Goal: Information Seeking & Learning: Learn about a topic

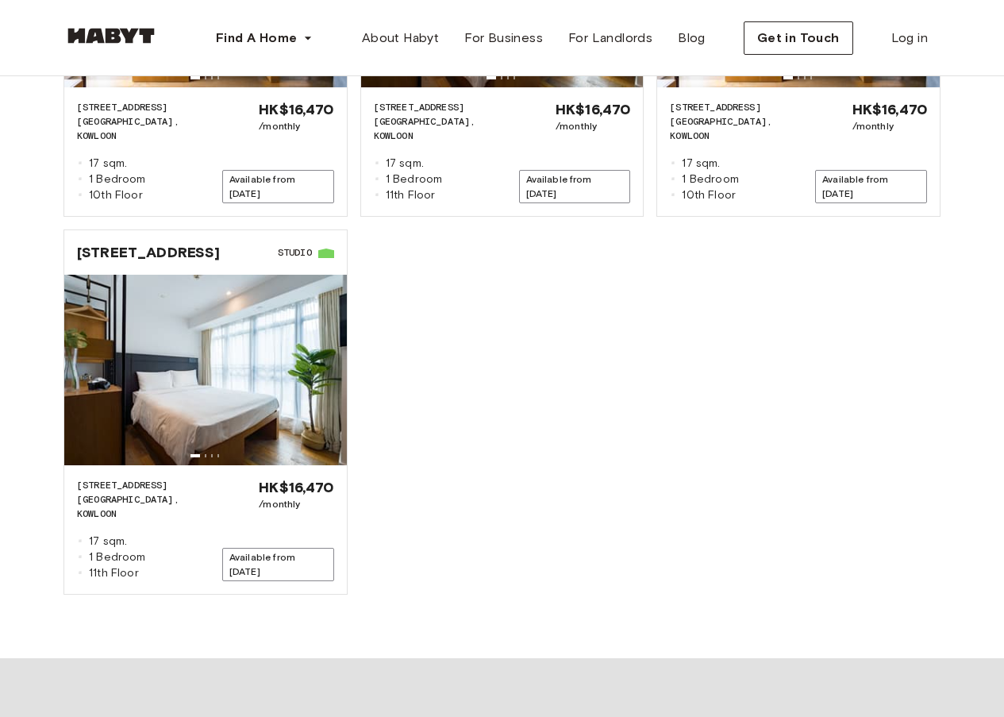
scroll to position [1428, 0]
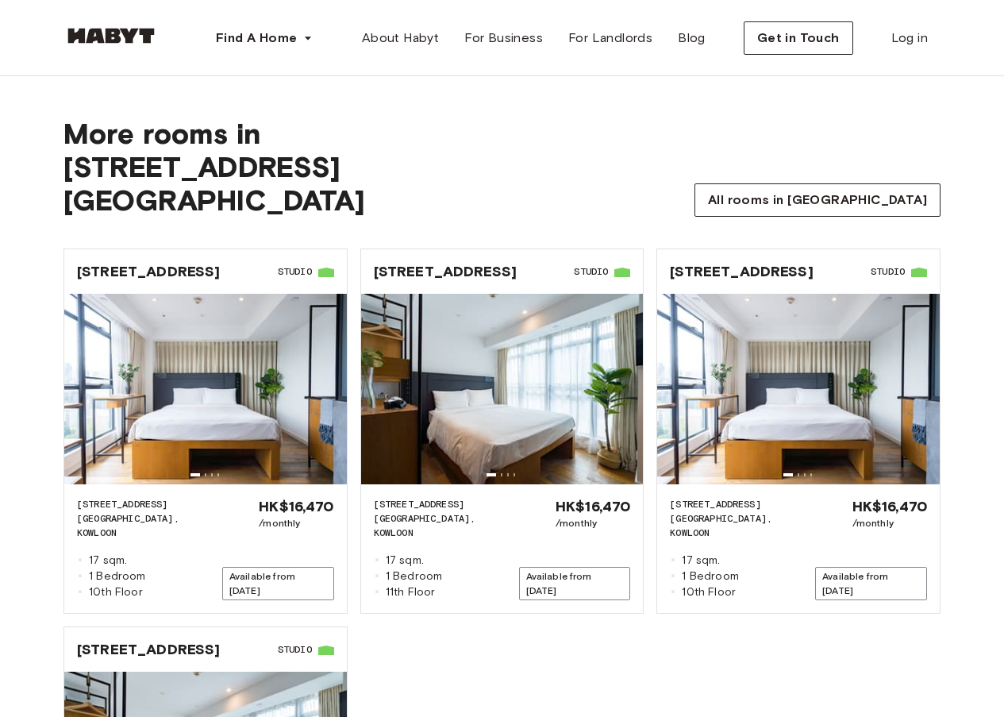
drag, startPoint x: 195, startPoint y: 164, endPoint x: 187, endPoint y: 164, distance: 8.7
click at [195, 164] on span "2-2A Austin Avenue building" at bounding box center [282, 183] width 439 height 67
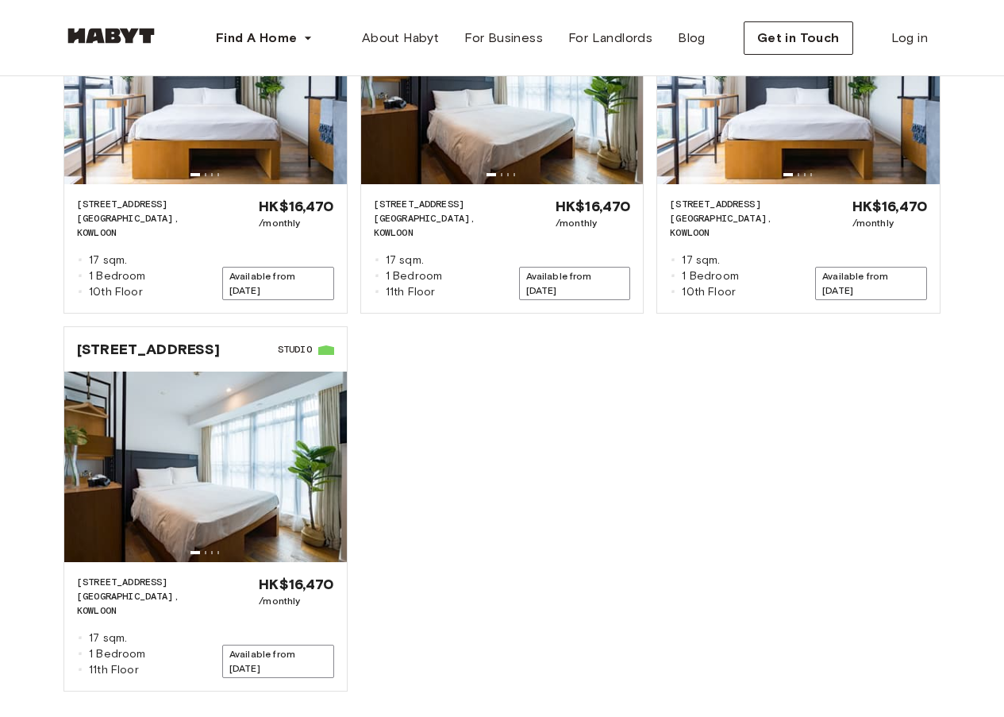
scroll to position [1693, 0]
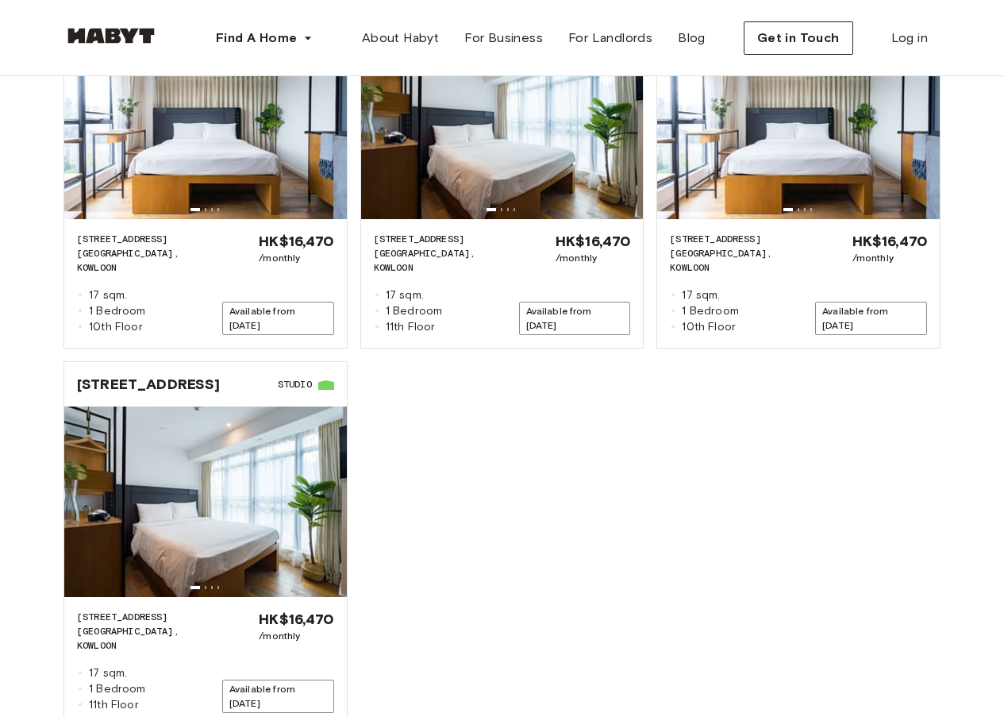
click at [898, 391] on div "HK-01-001-016-01 2-2A Austin Avenue Studio 2-2A AUSTIN AVENUE HONG KONG, KOWLOO…" at bounding box center [496, 349] width 890 height 756
click at [764, 478] on div "HK-01-001-016-01 2-2A Austin Avenue Studio 2-2A AUSTIN AVENUE HONG KONG, KOWLOO…" at bounding box center [496, 349] width 890 height 756
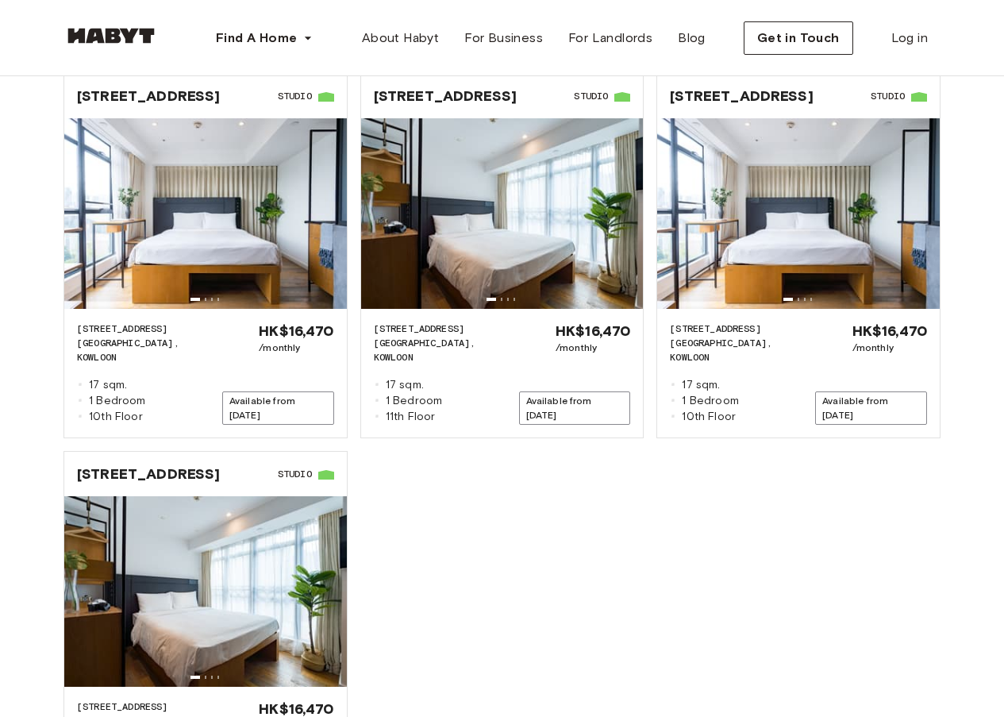
scroll to position [1643, 0]
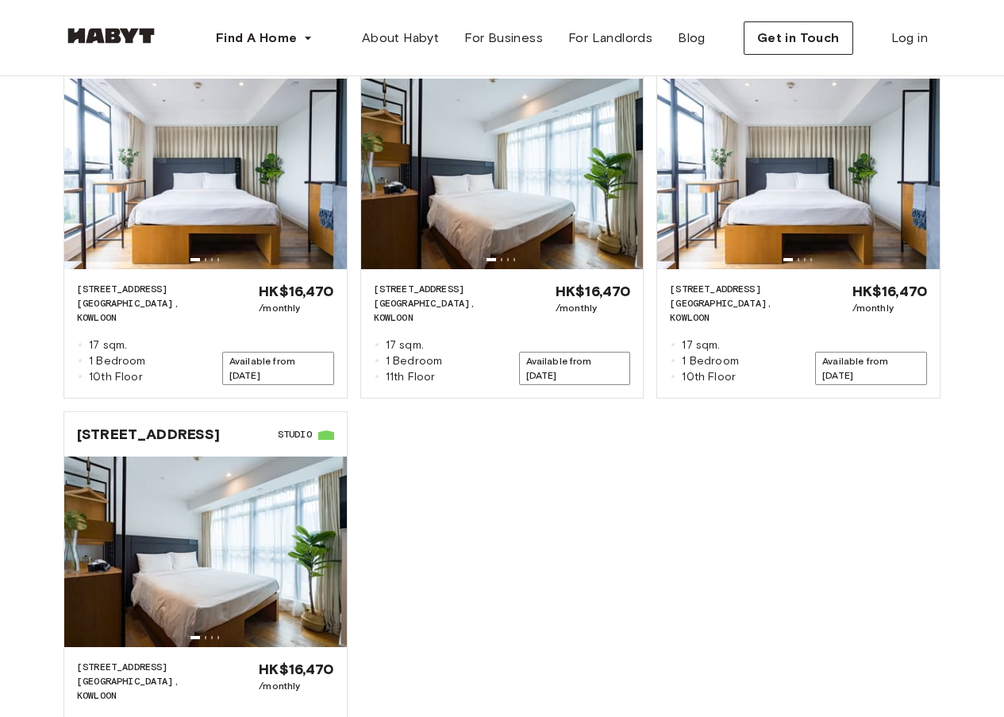
click at [979, 458] on div "More rooms in 2-2A Austin Avenue building All rooms in Hong Kong HK-01-001-016-…" at bounding box center [502, 339] width 1004 height 1002
click at [624, 403] on div "HK-01-001-016-01 2-2A Austin Avenue Studio 2-2A AUSTIN AVENUE HONG KONG, KOWLOO…" at bounding box center [496, 399] width 890 height 756
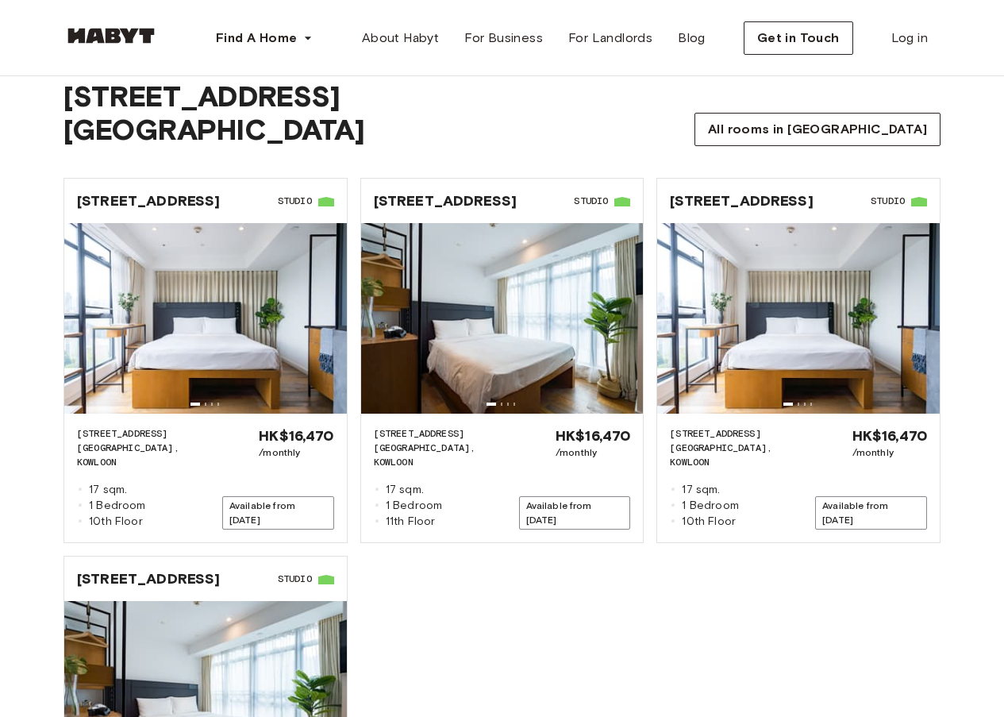
scroll to position [1564, 0]
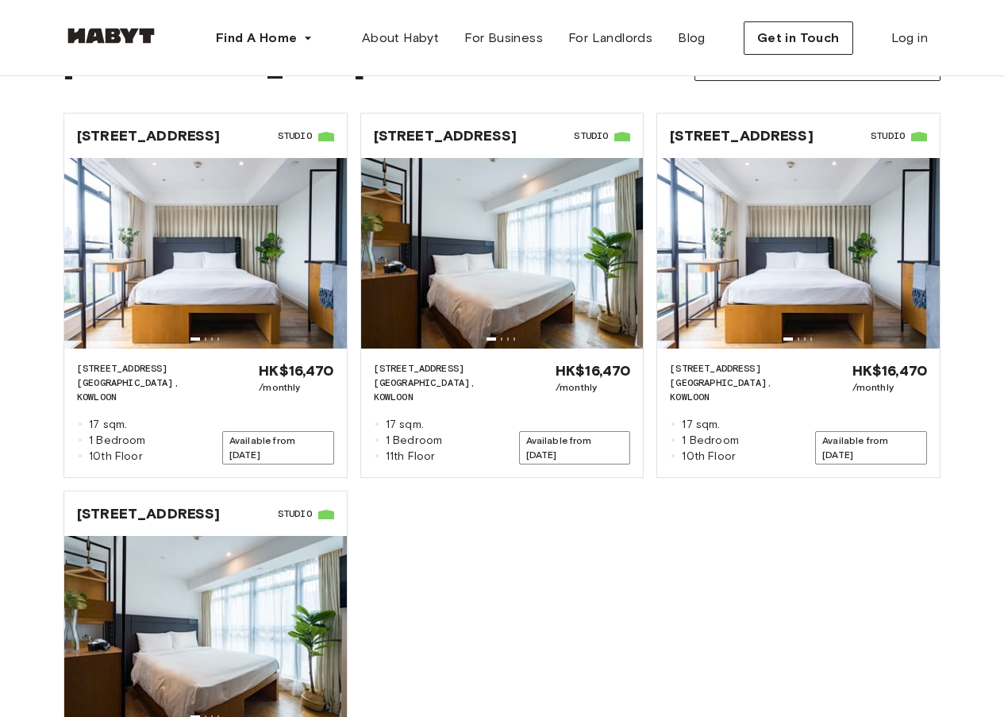
click at [940, 587] on div "HK-01-001-016-01 2-2A Austin Avenue Studio 2-2A AUSTIN AVENUE HONG KONG, KOWLOO…" at bounding box center [496, 478] width 890 height 756
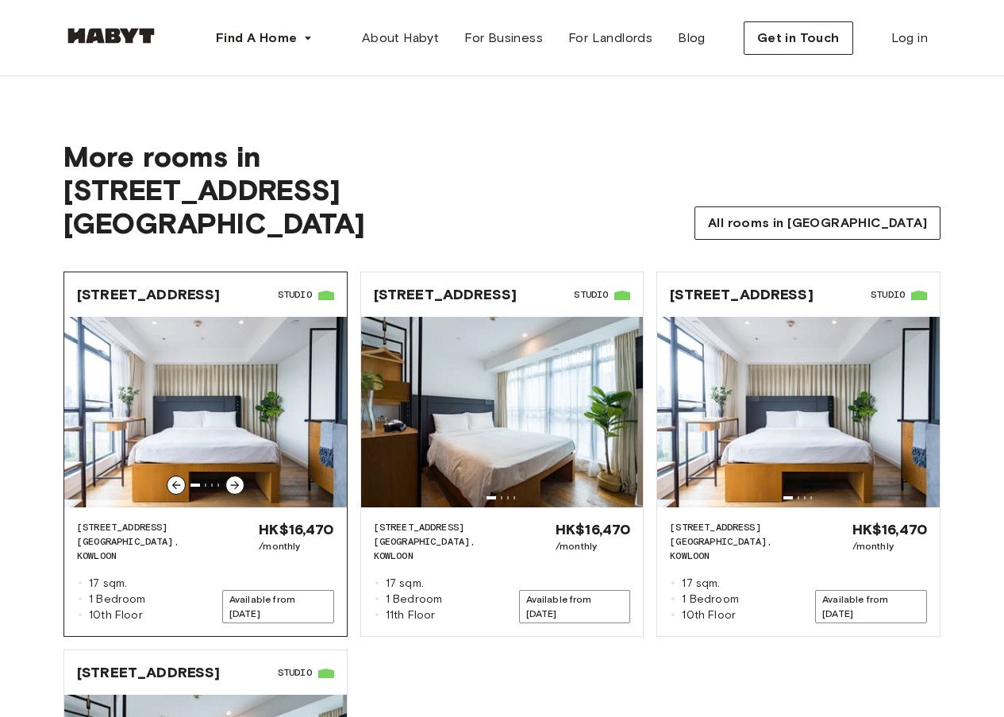
click at [256, 379] on img at bounding box center [205, 412] width 283 height 190
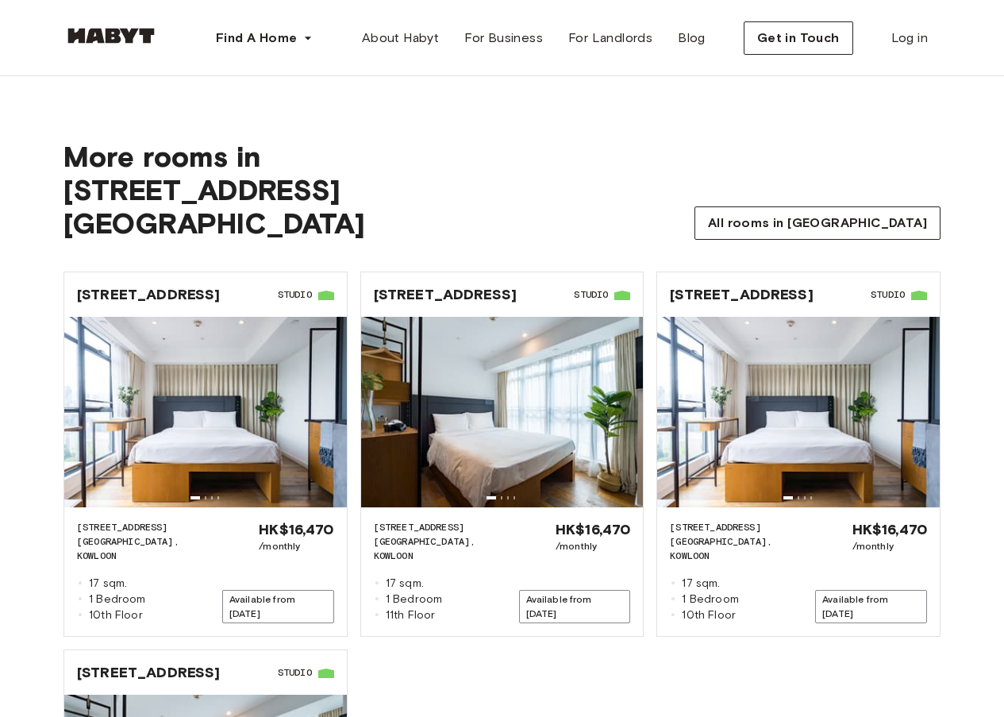
scroll to position [691, 0]
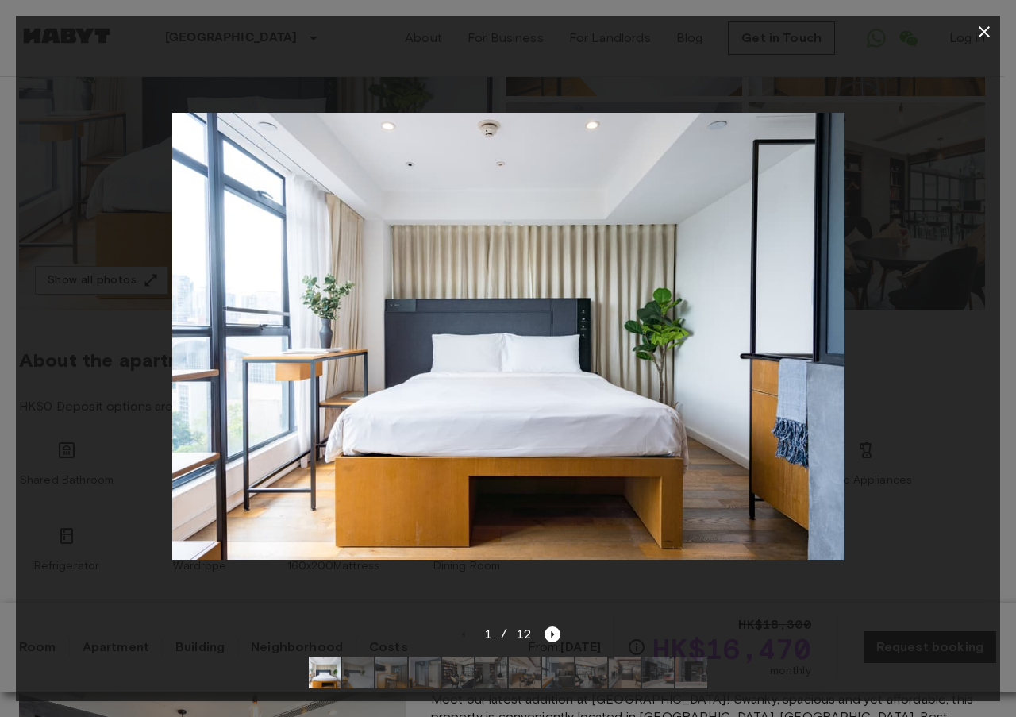
scroll to position [317, 0]
click at [537, 625] on div "1 / 12" at bounding box center [509, 634] width 106 height 19
click at [548, 626] on icon "Next image" at bounding box center [552, 634] width 16 height 16
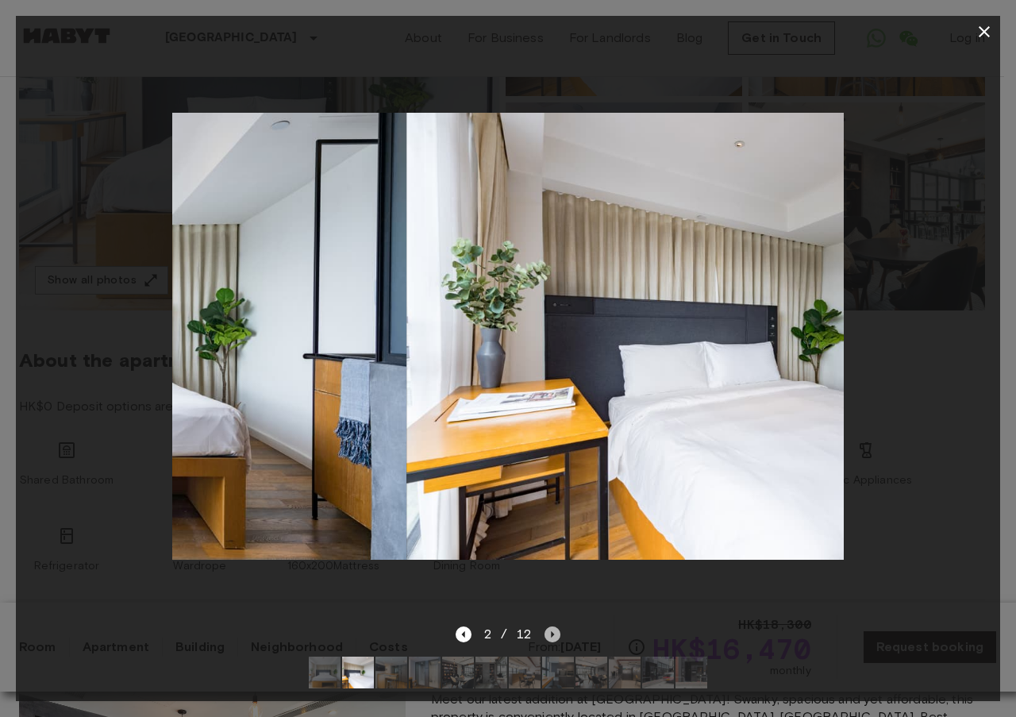
click at [552, 631] on icon "Next image" at bounding box center [553, 634] width 3 height 6
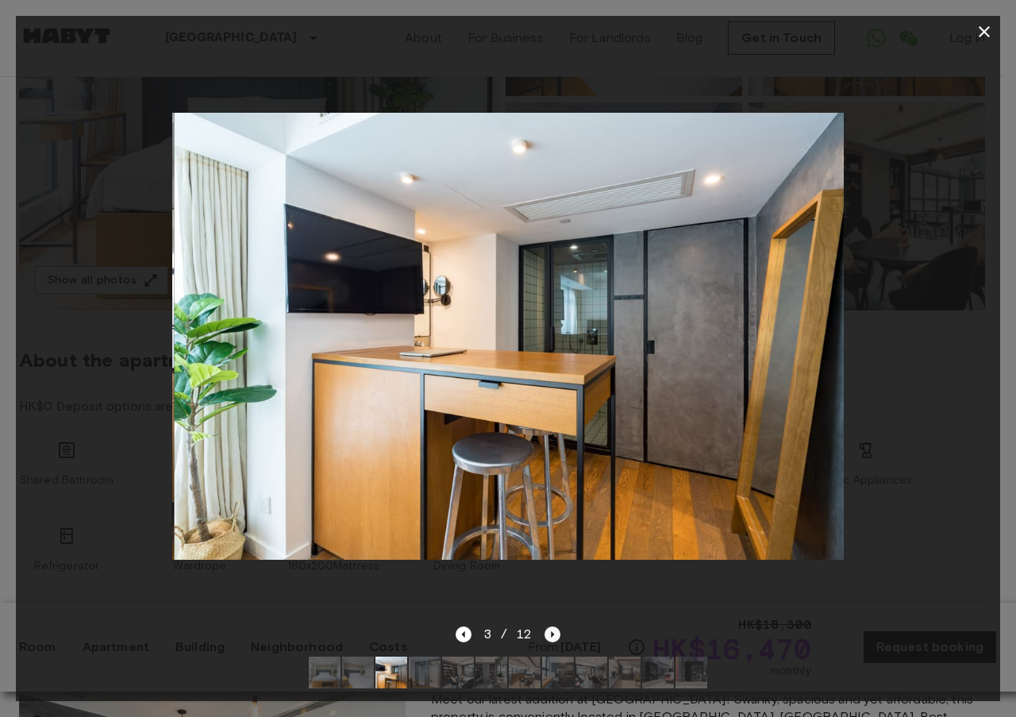
click at [552, 631] on icon "Next image" at bounding box center [553, 634] width 3 height 6
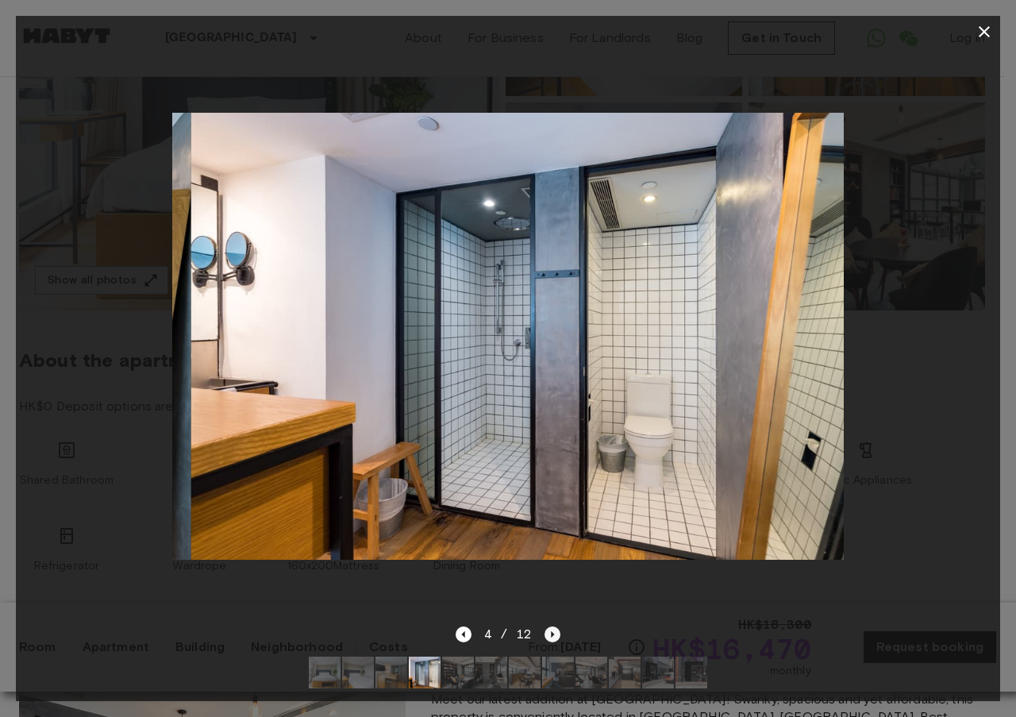
click at [552, 631] on icon "Next image" at bounding box center [553, 634] width 3 height 6
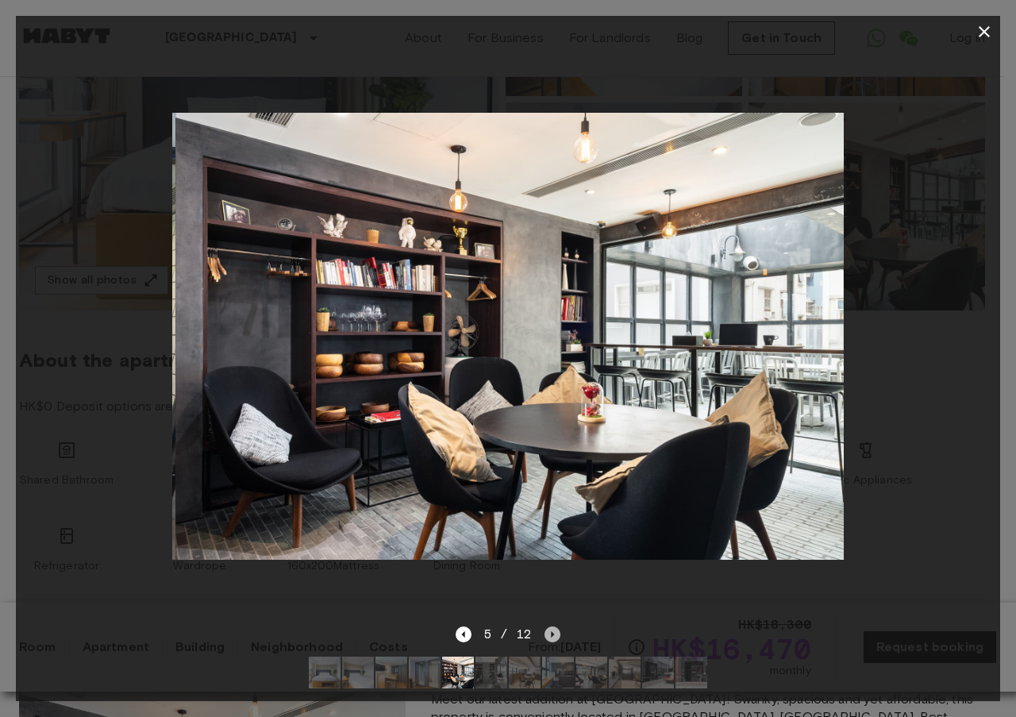
click at [552, 631] on icon "Next image" at bounding box center [553, 634] width 3 height 6
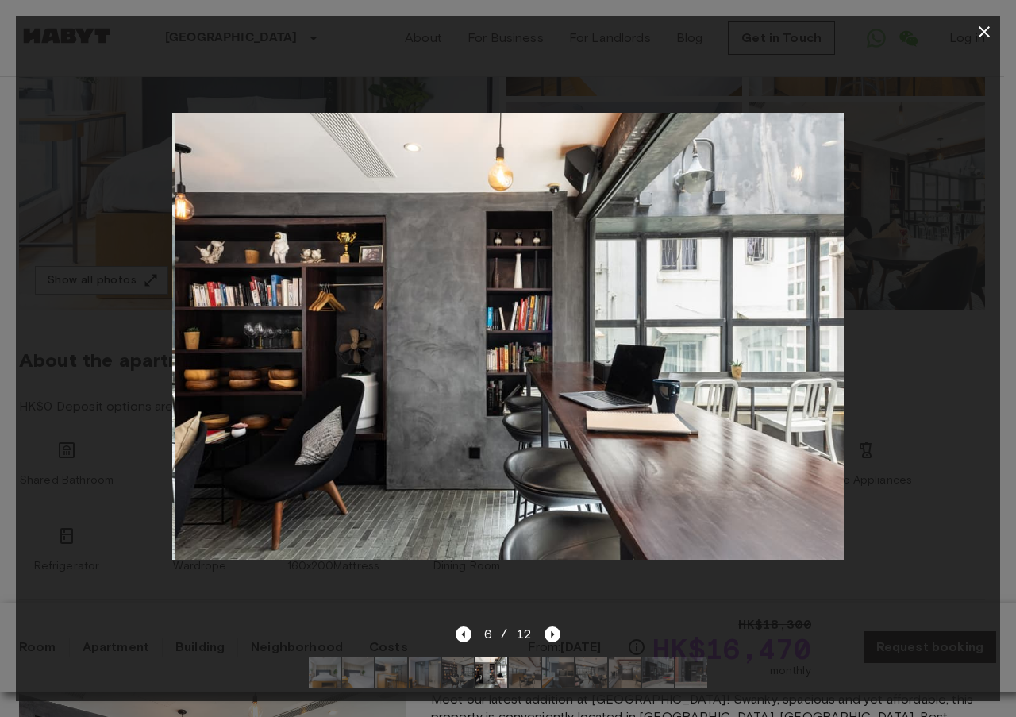
click at [473, 625] on div "6 / 12" at bounding box center [509, 634] width 106 height 19
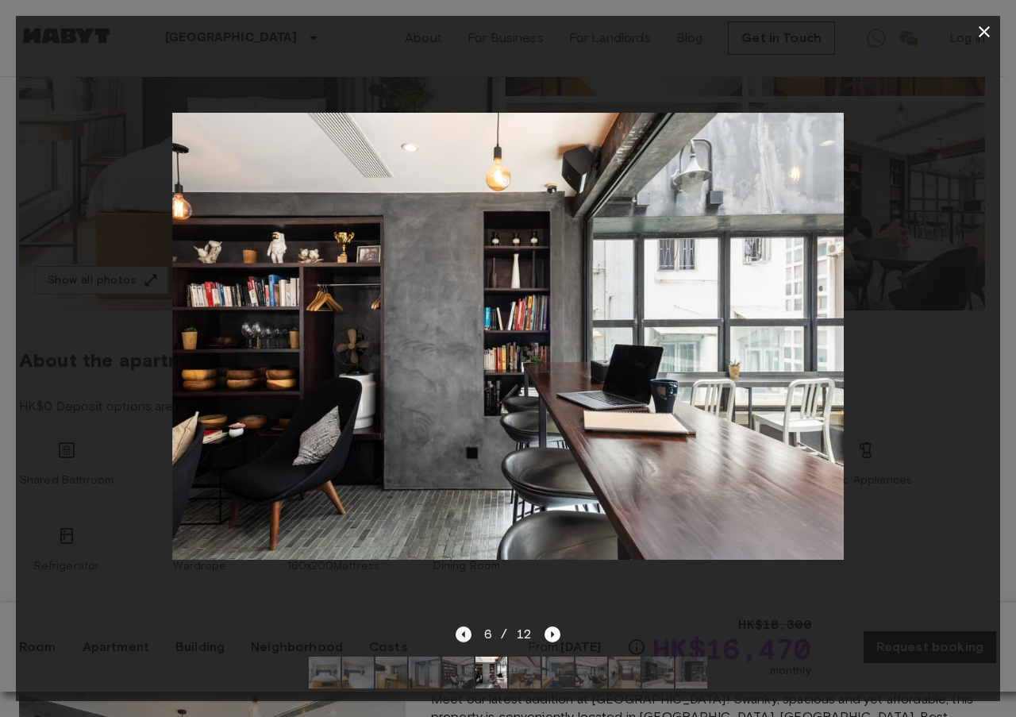
click at [464, 626] on icon "Previous image" at bounding box center [464, 634] width 16 height 16
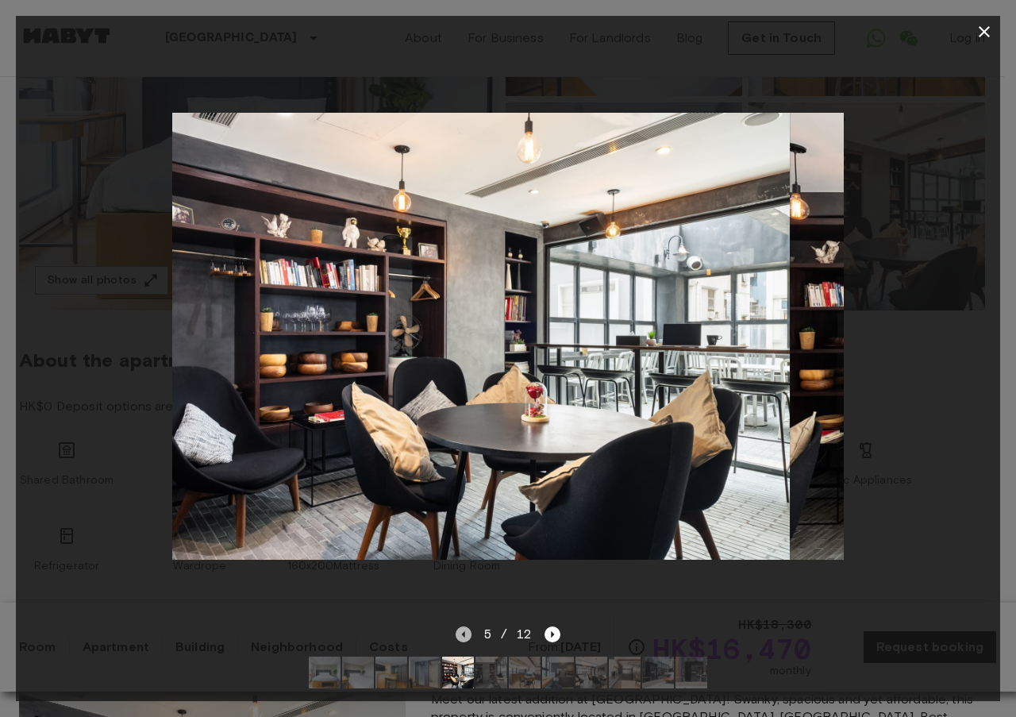
click at [464, 631] on icon "Previous image" at bounding box center [462, 634] width 3 height 6
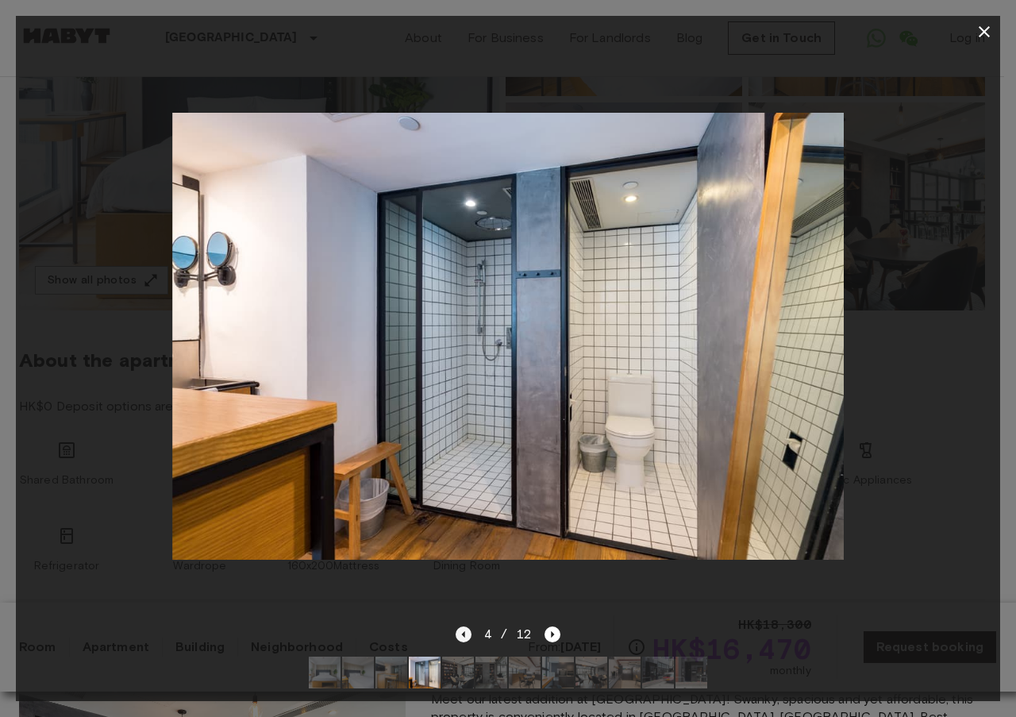
click at [464, 631] on icon "Previous image" at bounding box center [462, 634] width 3 height 6
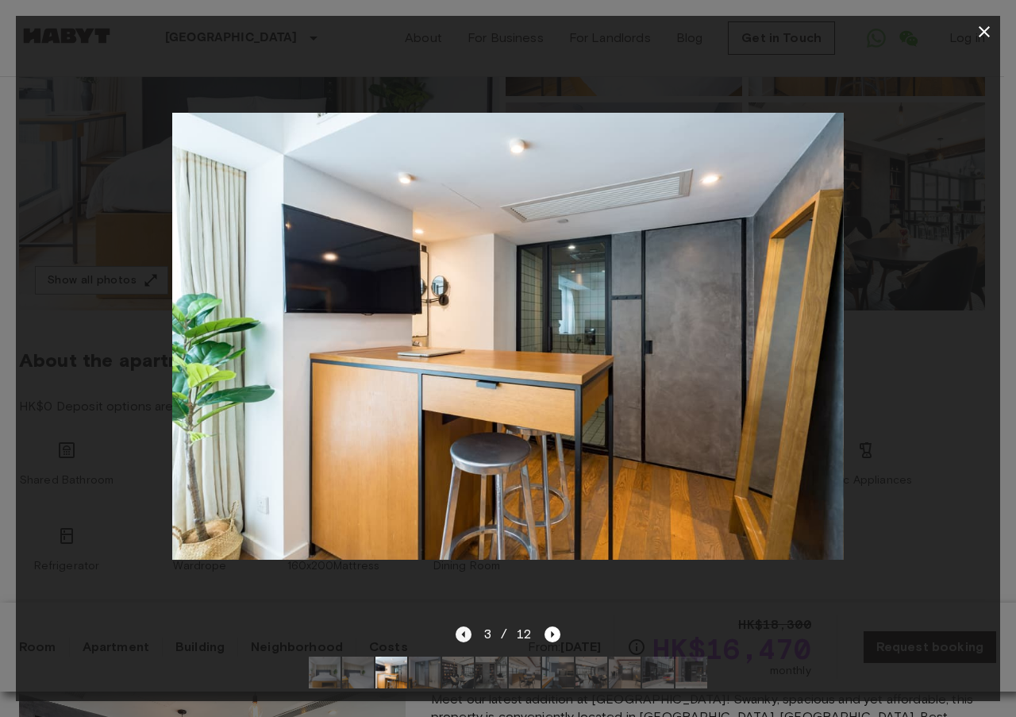
click at [464, 631] on icon "Previous image" at bounding box center [462, 634] width 3 height 6
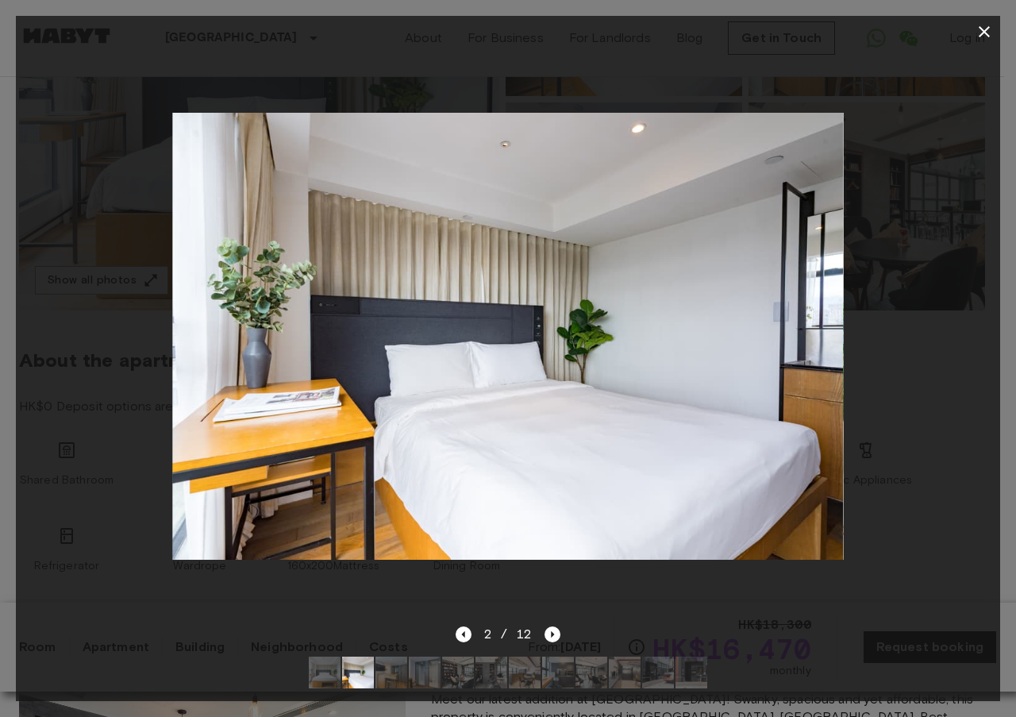
click at [460, 626] on icon "Previous image" at bounding box center [464, 634] width 16 height 16
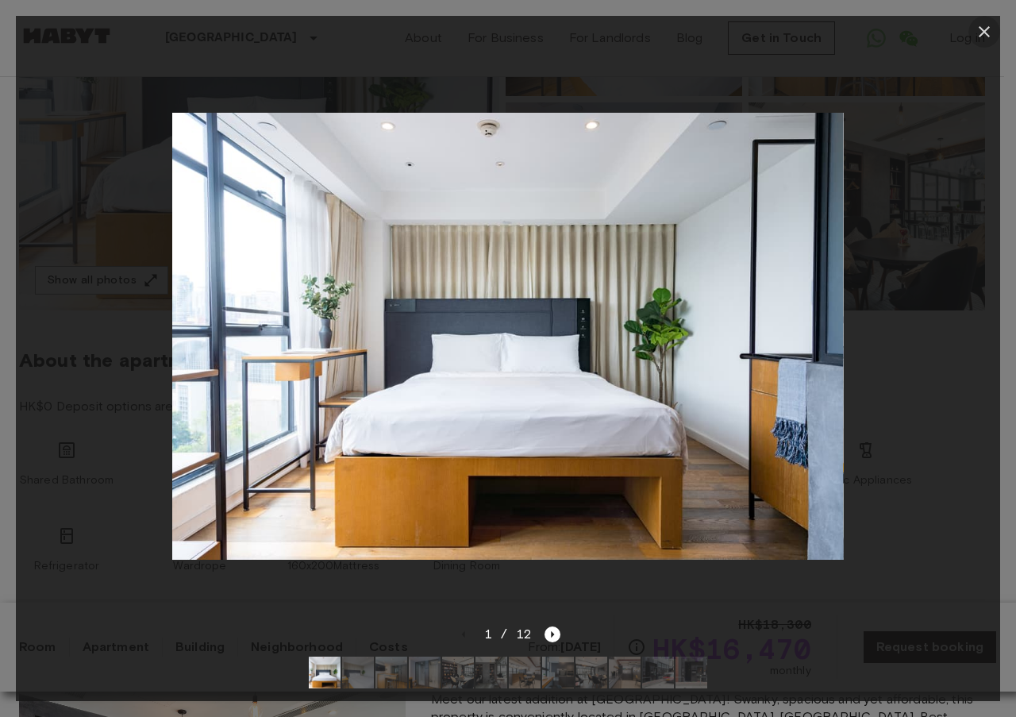
click at [988, 33] on icon "button" at bounding box center [984, 31] width 19 height 19
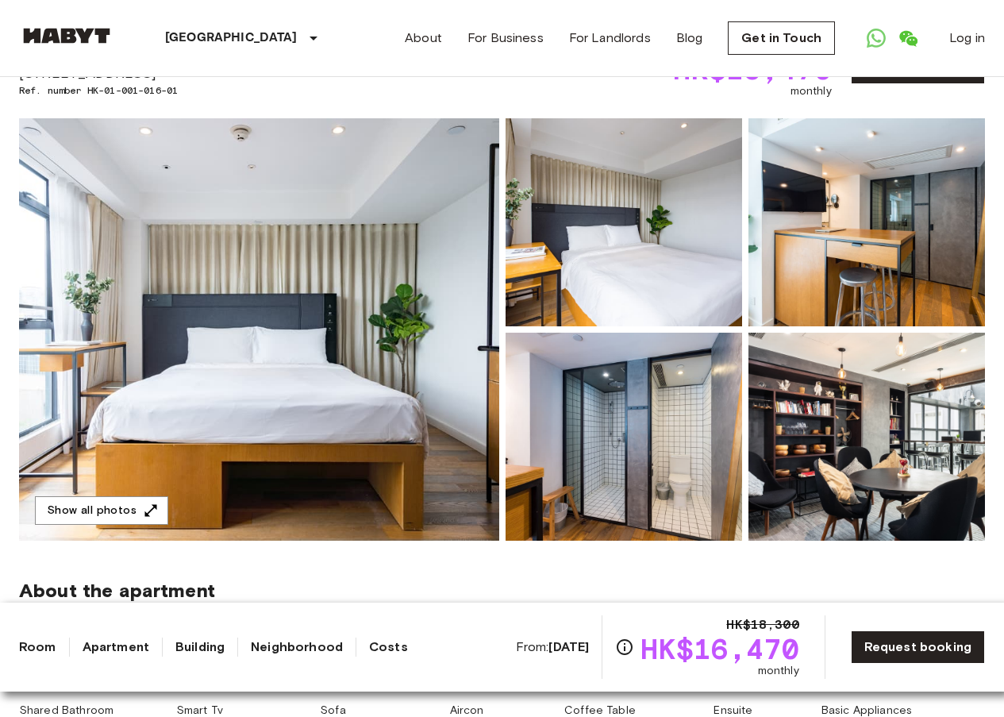
scroll to position [0, 0]
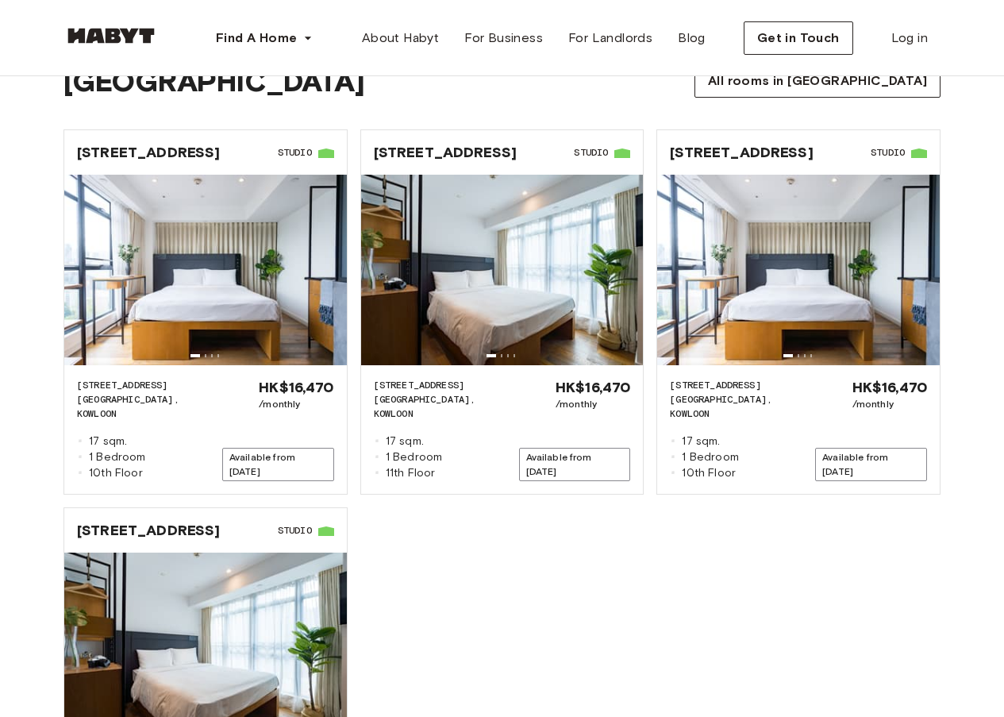
scroll to position [1546, 0]
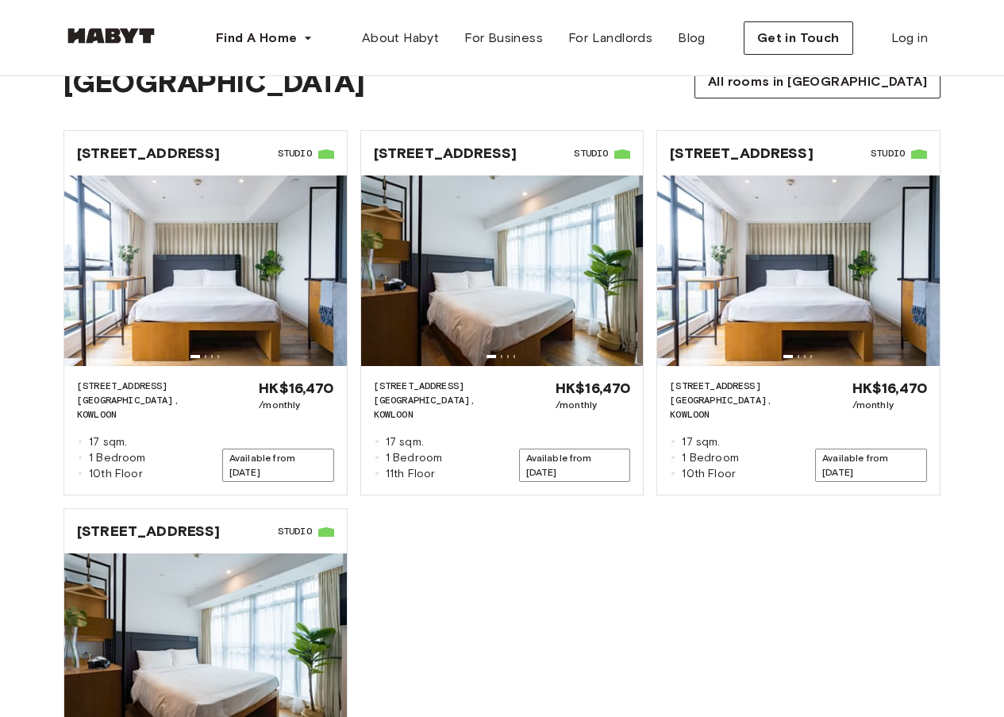
click at [760, 550] on div "HK-01-001-016-01 [GEOGRAPHIC_DATA] 2-[STREET_ADDRESS] ◽ 17 sqm. ◽ 1 Bedroom ◽ 1…" at bounding box center [496, 495] width 890 height 756
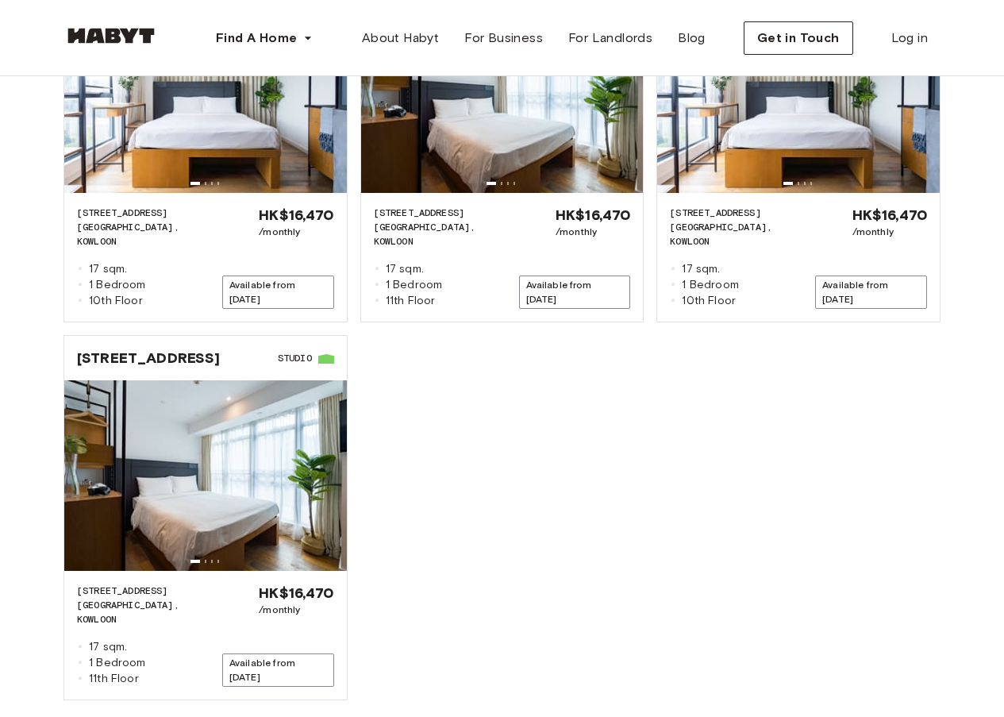
scroll to position [1640, 0]
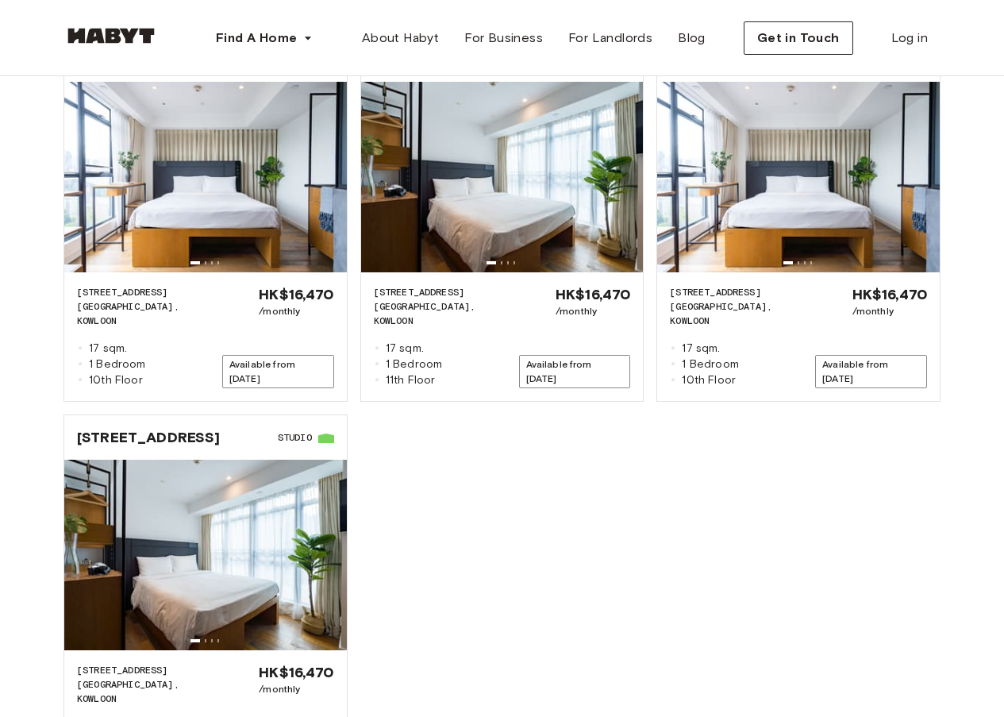
click at [802, 508] on div "HK-01-001-016-01 2-2A Austin Avenue Studio 2-2A AUSTIN AVENUE HONG KONG, KOWLOO…" at bounding box center [496, 402] width 890 height 756
drag, startPoint x: 728, startPoint y: 508, endPoint x: 748, endPoint y: 514, distance: 20.8
click at [728, 508] on div "HK-01-001-016-01 2-2A Austin Avenue Studio 2-2A AUSTIN AVENUE HONG KONG, KOWLOO…" at bounding box center [496, 402] width 890 height 756
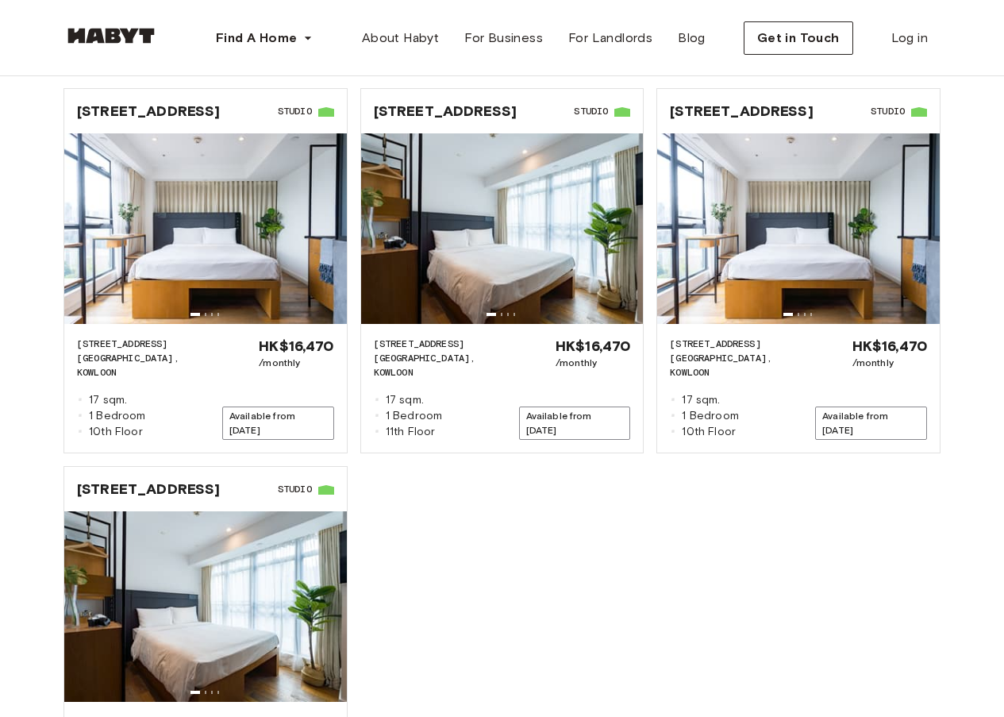
scroll to position [1560, 0]
